Goal: Task Accomplishment & Management: Manage account settings

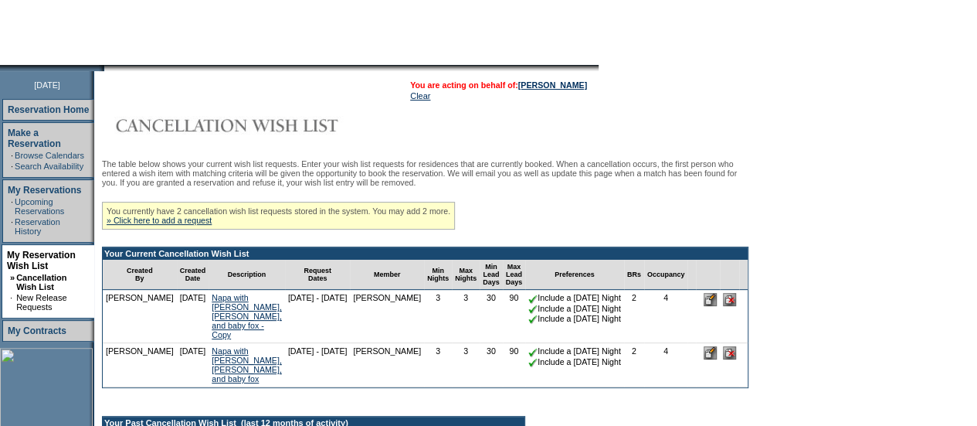
scroll to position [154, 0]
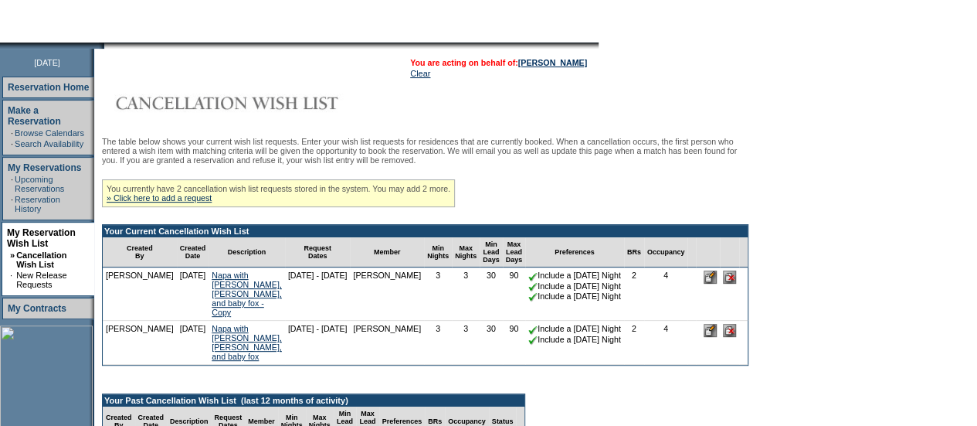
click at [795, 378] on form "Follow Us ::" at bounding box center [488, 264] width 977 height 836
click at [704, 283] on input "image" at bounding box center [710, 276] width 13 height 13
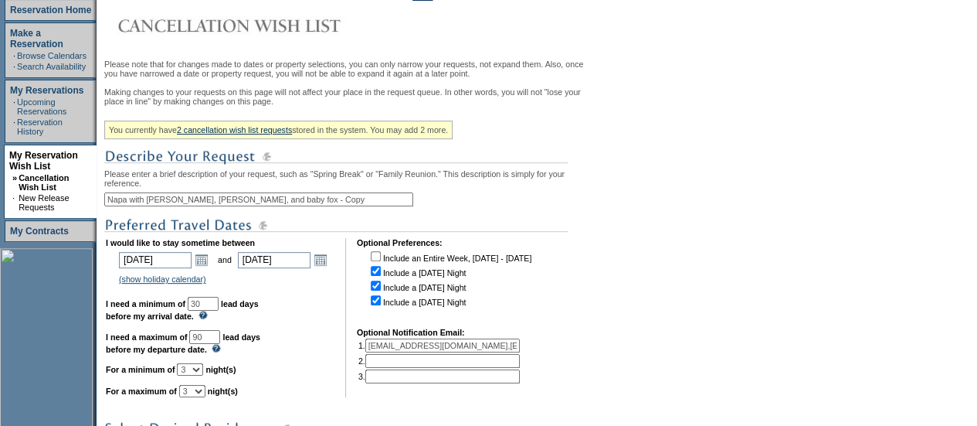
scroll to position [386, 0]
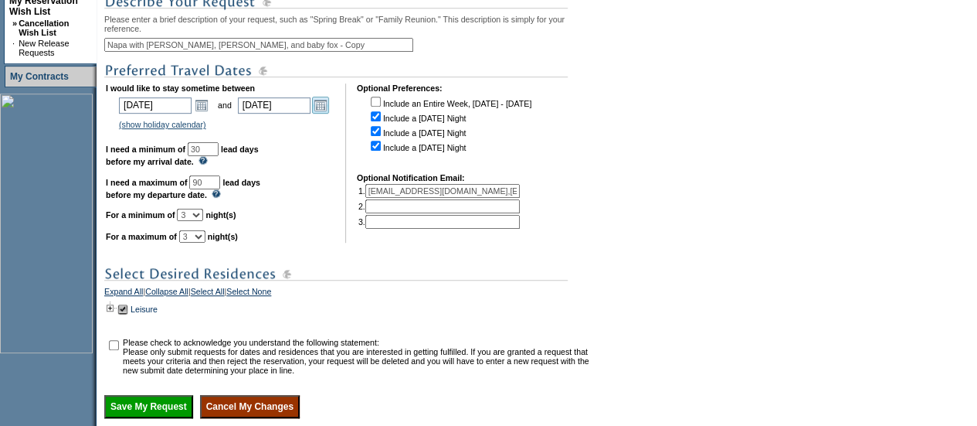
click at [329, 114] on link "Open the calendar popup." at bounding box center [320, 105] width 17 height 17
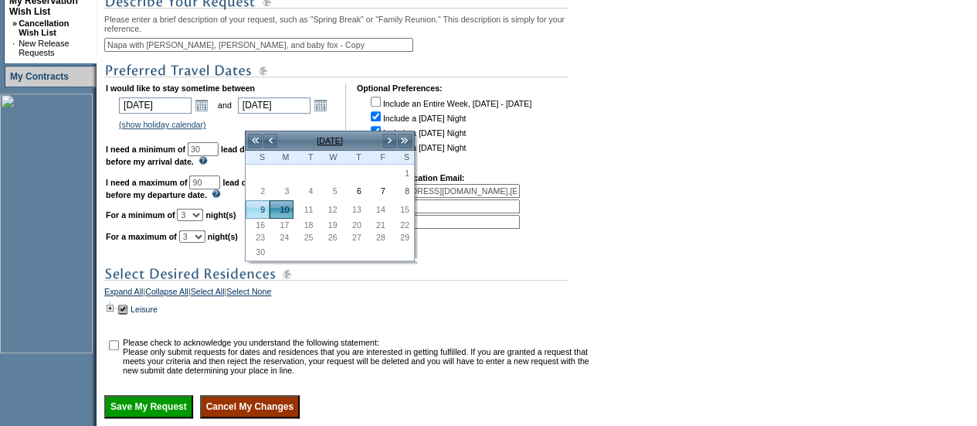
click at [263, 207] on link "9" at bounding box center [257, 209] width 22 height 17
type input "2025-11-09"
type input "11/9/2025"
type input "40"
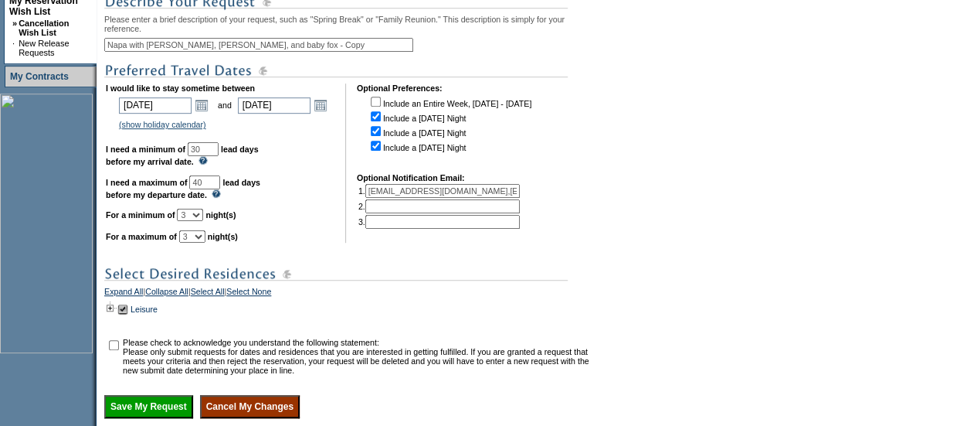
click at [720, 378] on form "Follow Us ::" at bounding box center [488, 63] width 977 height 899
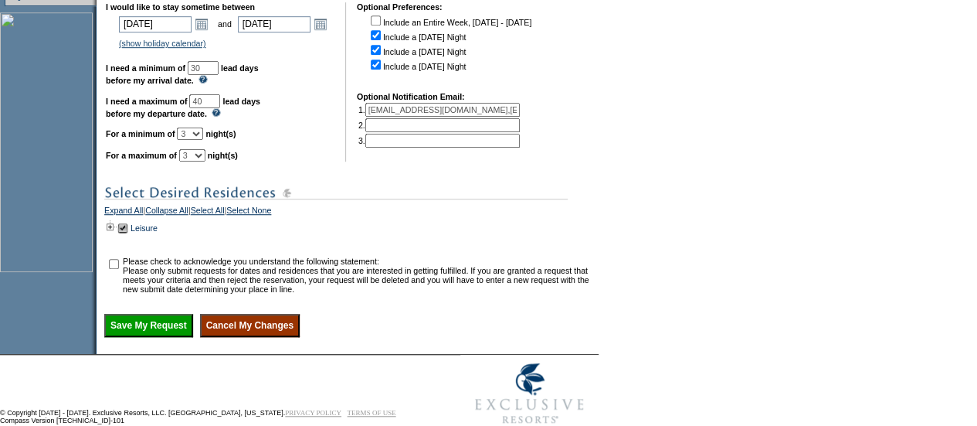
scroll to position [521, 0]
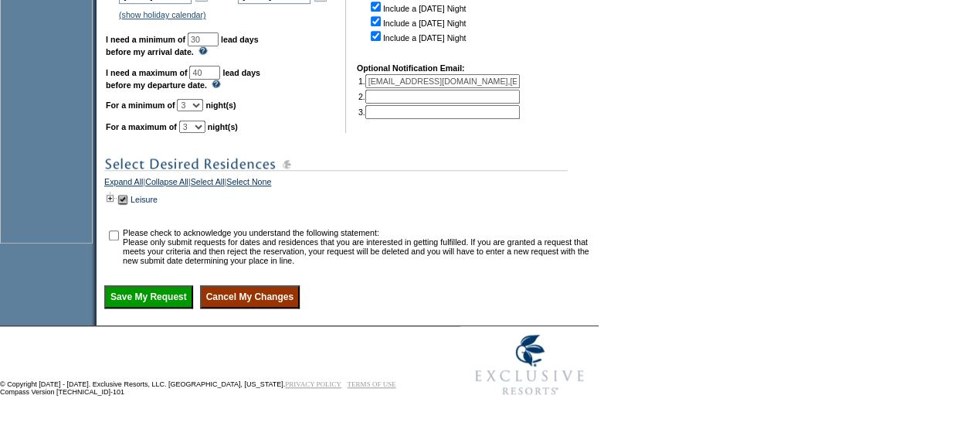
click at [300, 299] on input "Cancel My Changes" at bounding box center [250, 296] width 100 height 23
